Goal: Information Seeking & Learning: Learn about a topic

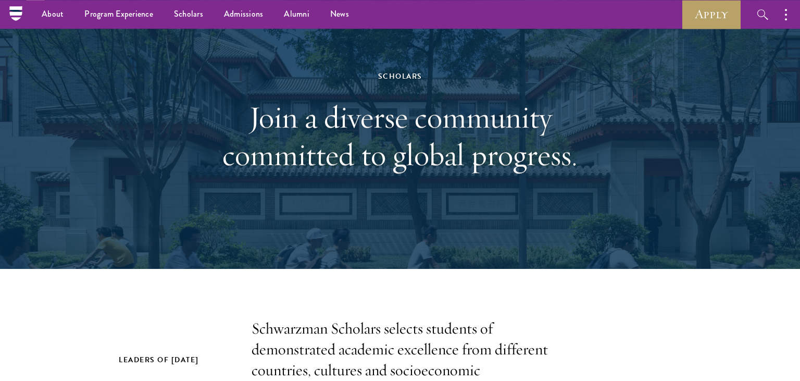
scroll to position [33, 0]
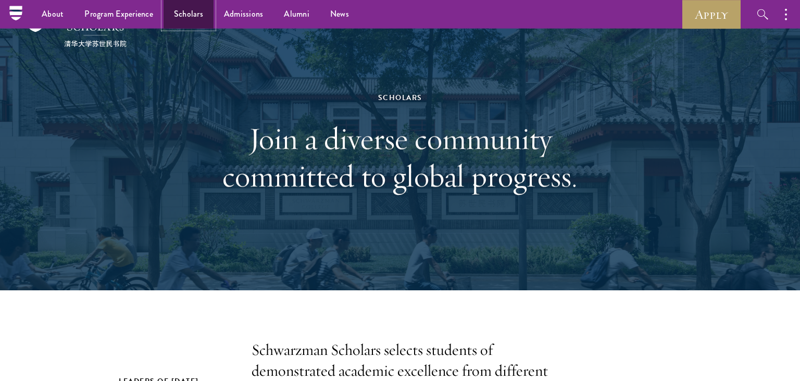
click at [191, 15] on link "Scholars" at bounding box center [188, 14] width 50 height 29
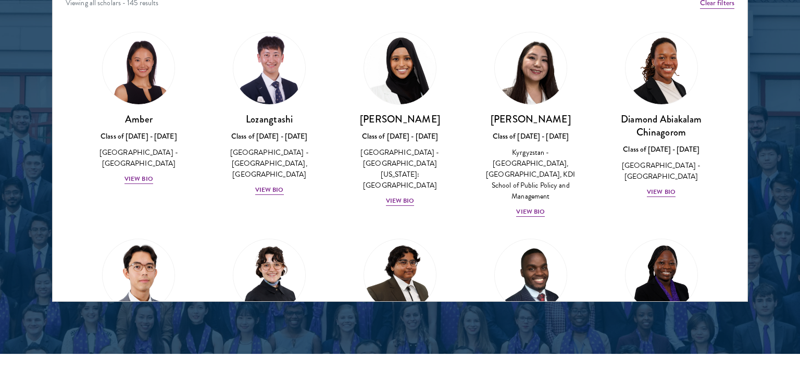
scroll to position [1398, 0]
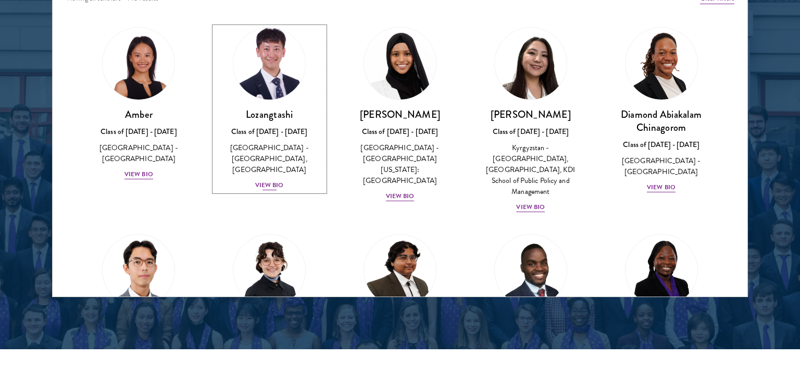
click at [267, 180] on div "View Bio" at bounding box center [269, 185] width 29 height 10
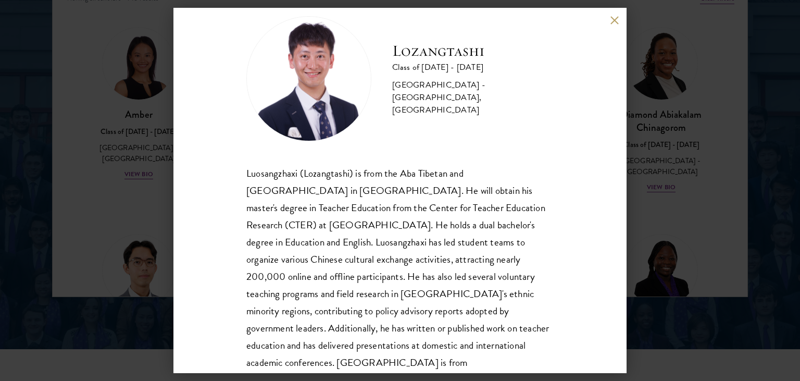
scroll to position [23, 0]
click at [697, 134] on div "Lozangtashi Class of [DATE] - [DATE] [GEOGRAPHIC_DATA] - [GEOGRAPHIC_DATA], [GE…" at bounding box center [400, 190] width 800 height 381
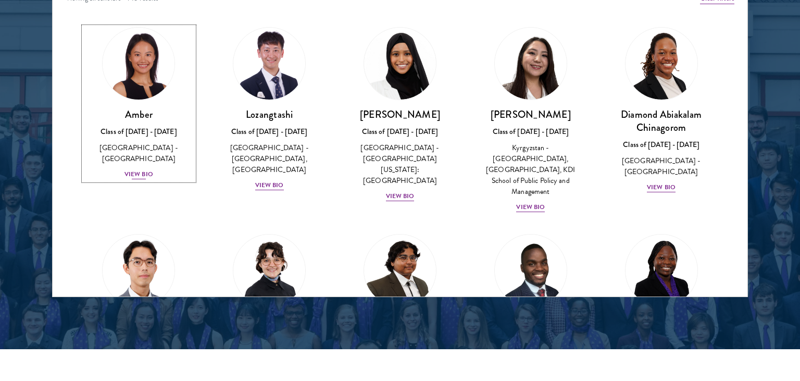
click at [140, 169] on div "View Bio" at bounding box center [138, 174] width 29 height 10
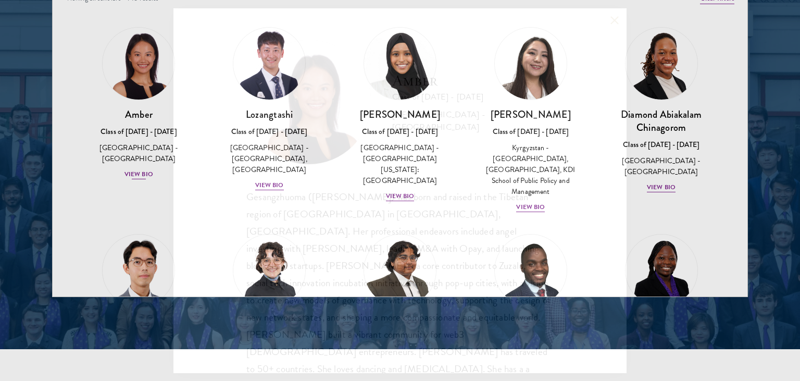
scroll to position [19, 0]
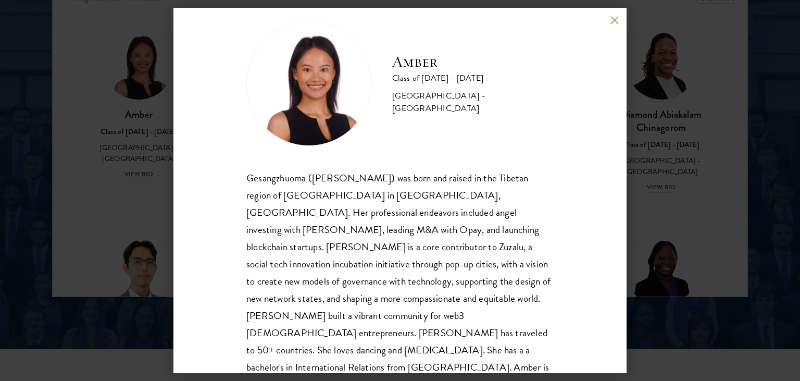
click at [618, 21] on button at bounding box center [614, 20] width 9 height 9
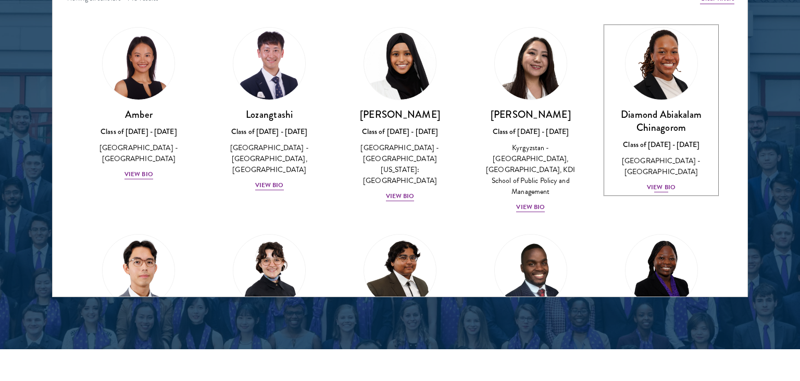
click at [666, 182] on div "View Bio" at bounding box center [661, 187] width 29 height 10
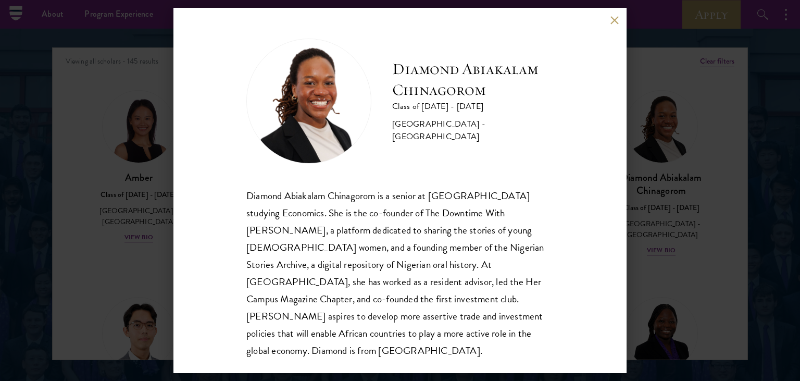
scroll to position [1335, 0]
click at [619, 23] on div "Diamond Abiakalam [GEOGRAPHIC_DATA] Class of [DATE] - [DATE] [GEOGRAPHIC_DATA] …" at bounding box center [399, 190] width 453 height 364
click at [613, 23] on button at bounding box center [614, 20] width 9 height 9
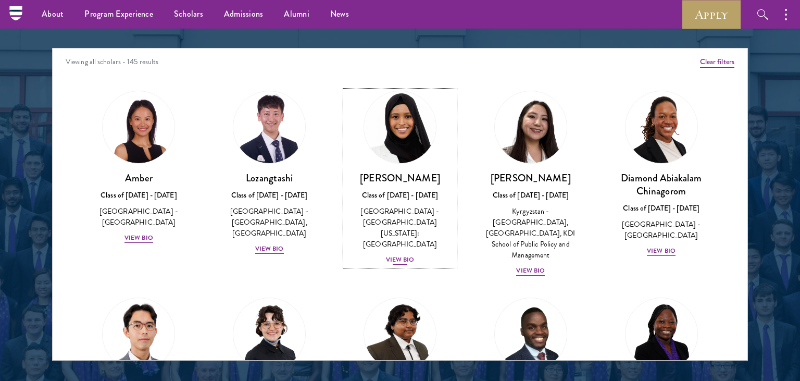
click at [404, 255] on div "View Bio" at bounding box center [400, 260] width 29 height 10
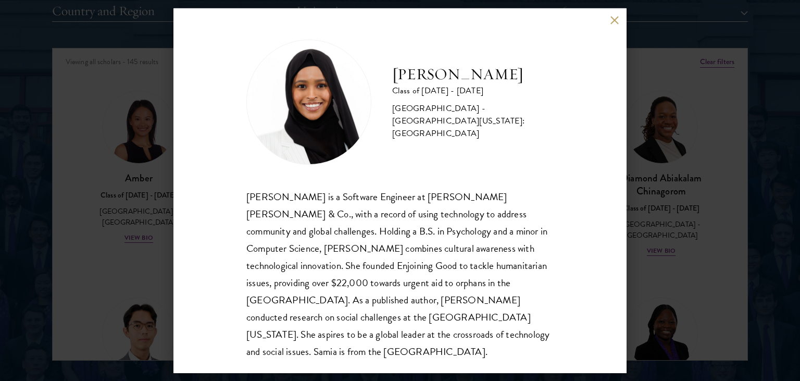
scroll to position [1335, 0]
click at [685, 149] on div "[PERSON_NAME] Class of [DATE] - [DATE] [GEOGRAPHIC_DATA] - [GEOGRAPHIC_DATA][US…" at bounding box center [400, 190] width 800 height 381
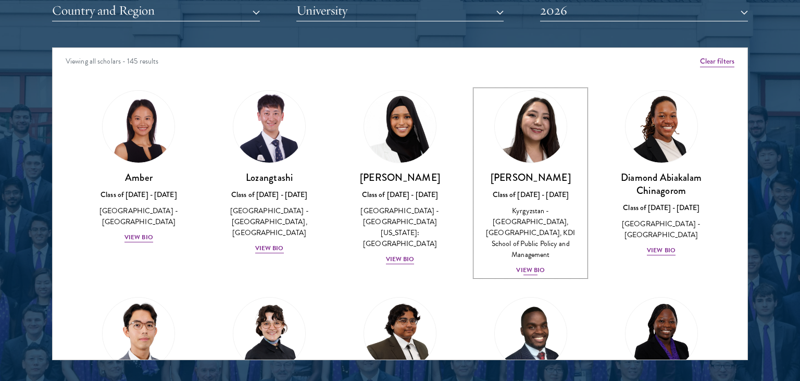
click at [530, 265] on div "View Bio" at bounding box center [530, 270] width 29 height 10
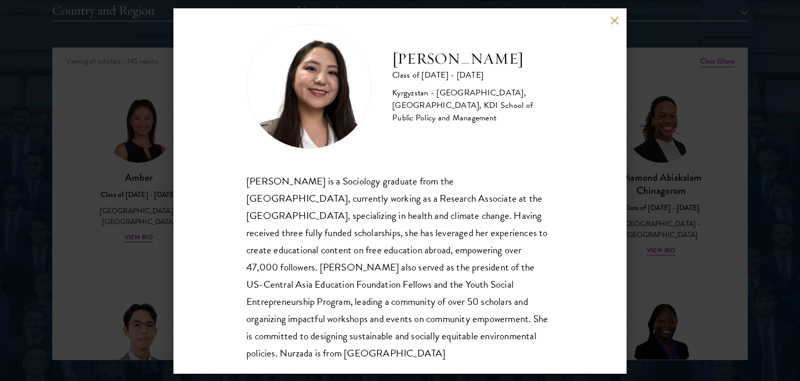
scroll to position [15, 0]
click at [611, 24] on button at bounding box center [614, 20] width 9 height 9
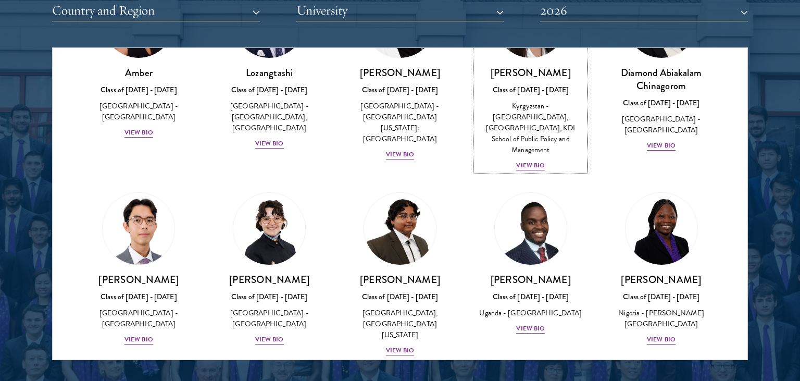
scroll to position [106, 0]
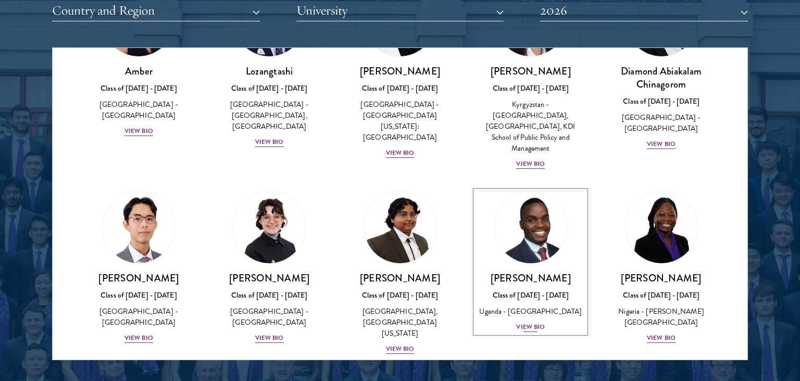
click at [532, 328] on div "View Bio" at bounding box center [530, 327] width 29 height 10
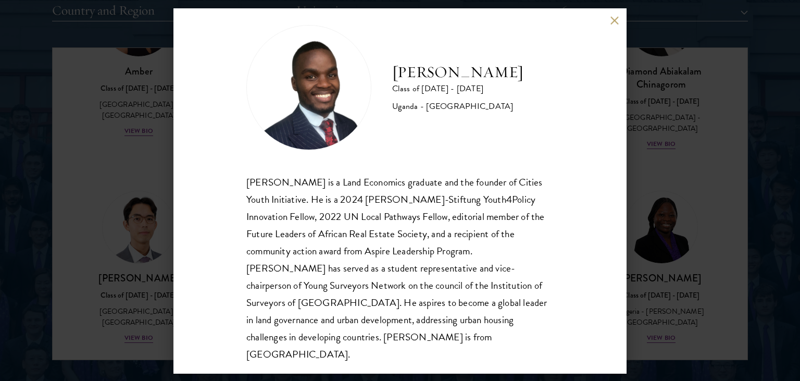
scroll to position [4, 0]
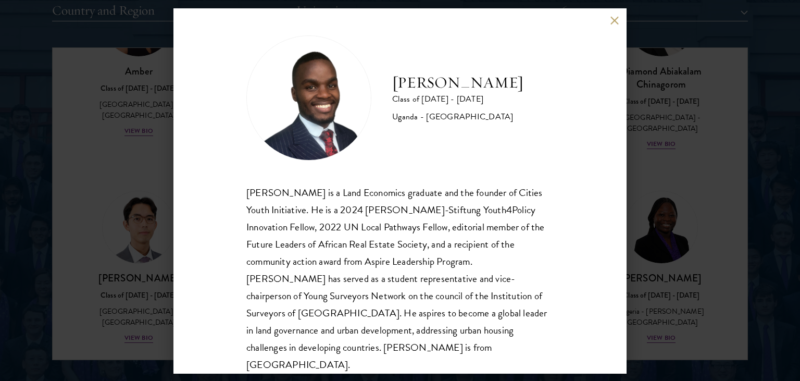
click at [714, 182] on div "[PERSON_NAME] Class of [DATE] - [DATE] [GEOGRAPHIC_DATA] - [GEOGRAPHIC_DATA] [G…" at bounding box center [400, 190] width 800 height 381
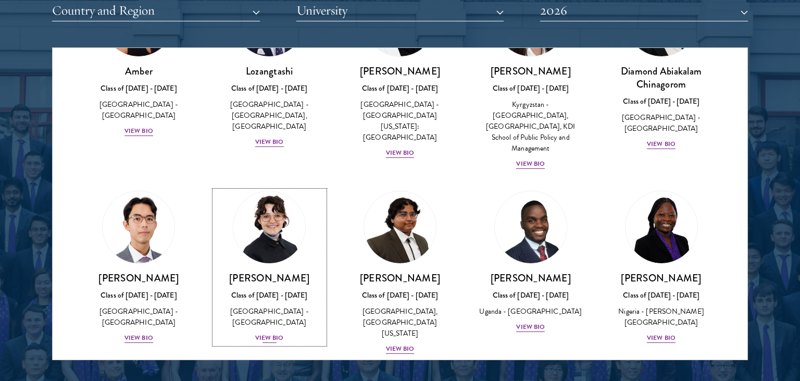
click at [271, 333] on div "View Bio" at bounding box center [269, 338] width 29 height 10
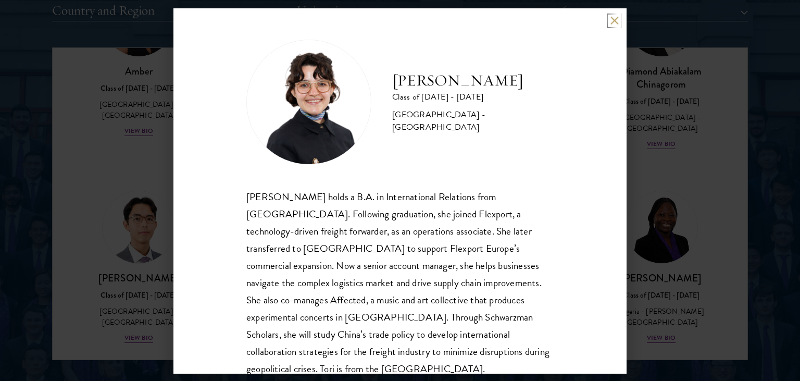
scroll to position [19, 0]
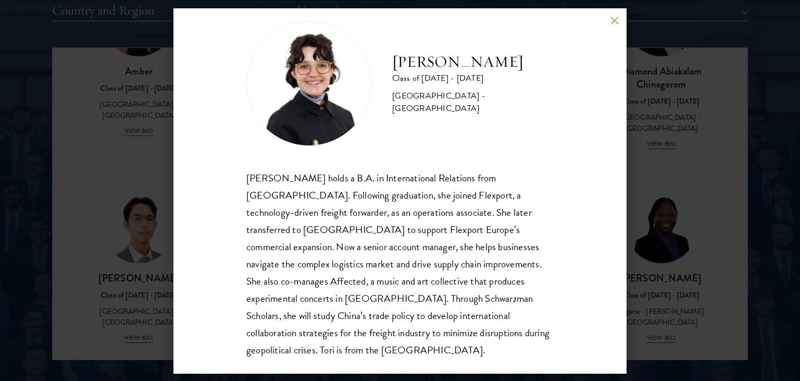
click at [680, 187] on div "[PERSON_NAME] Class of [DATE] - [DATE] [GEOGRAPHIC_DATA] - [GEOGRAPHIC_DATA] [P…" at bounding box center [400, 190] width 800 height 381
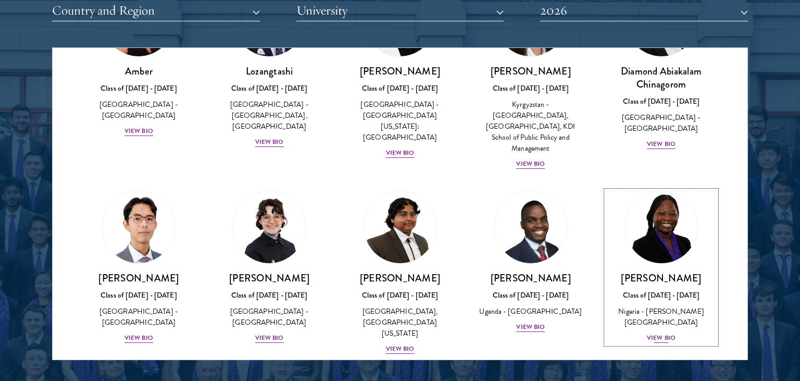
click at [665, 307] on div "[PERSON_NAME] Class of [DATE] - [DATE] [GEOGRAPHIC_DATA] - [PERSON_NAME][GEOGRA…" at bounding box center [661, 307] width 110 height 72
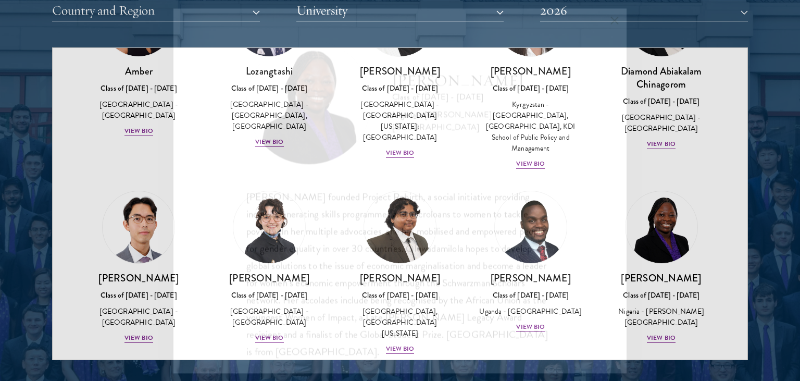
scroll to position [1, 0]
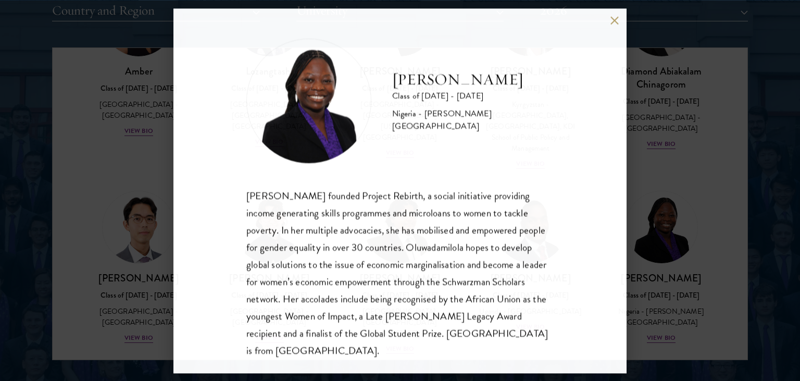
click at [661, 314] on div "[PERSON_NAME] Class of [DATE] - [DATE] [GEOGRAPHIC_DATA] - [PERSON_NAME][GEOGRA…" at bounding box center [400, 190] width 800 height 381
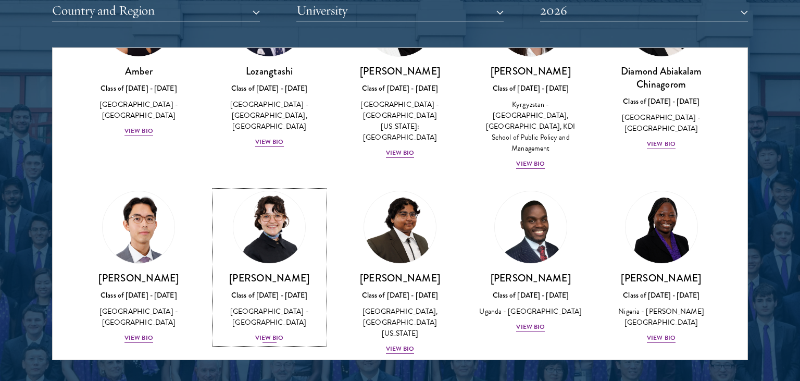
click at [262, 321] on div "[PERSON_NAME] Class of [DATE] - [DATE] [GEOGRAPHIC_DATA] - [GEOGRAPHIC_DATA] Vi…" at bounding box center [270, 307] width 110 height 72
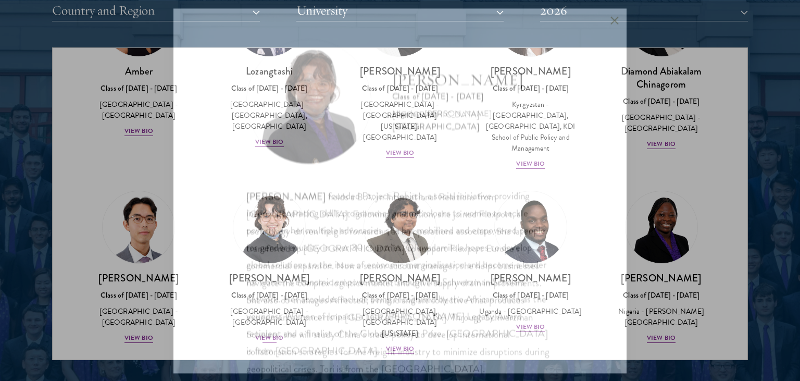
scroll to position [1, 0]
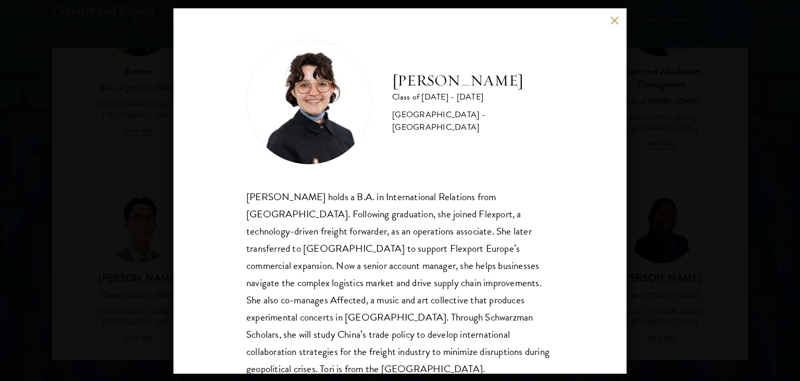
click at [669, 178] on div "[PERSON_NAME] Class of [DATE] - [DATE] [GEOGRAPHIC_DATA] - [GEOGRAPHIC_DATA] [P…" at bounding box center [400, 190] width 800 height 381
